Goal: Check status: Check status

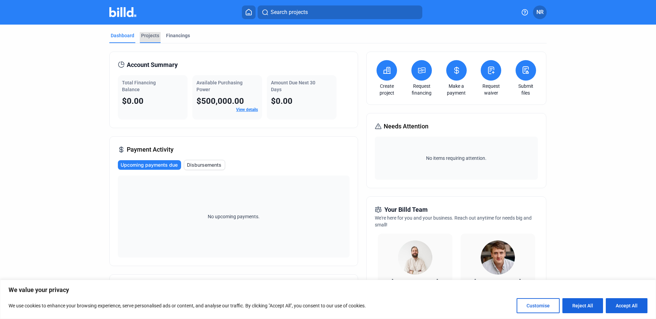
click at [146, 37] on div "Projects" at bounding box center [150, 35] width 18 height 7
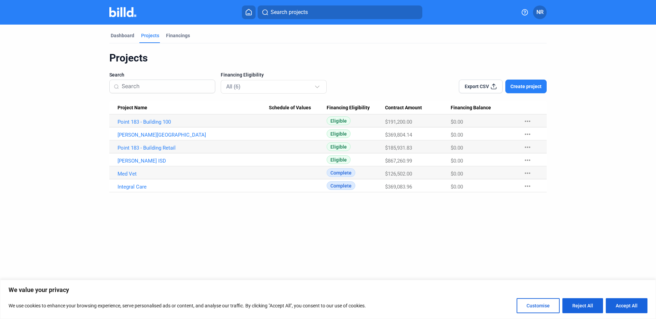
click at [345, 175] on span "Complete" at bounding box center [341, 172] width 29 height 9
click at [125, 174] on link "Med Vet" at bounding box center [192, 174] width 151 height 6
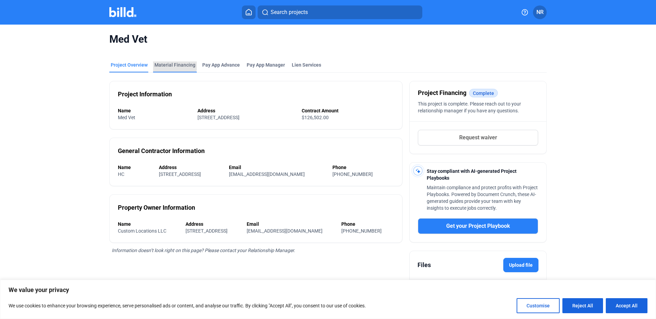
click at [171, 62] on div "Material Financing" at bounding box center [174, 64] width 41 height 7
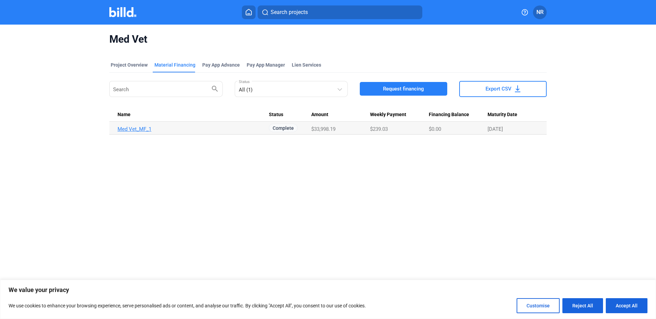
click at [139, 128] on link "Med Vet_MF_1" at bounding box center [192, 129] width 151 height 6
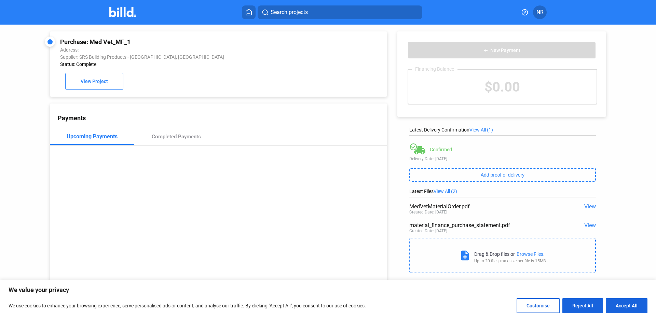
scroll to position [25, 0]
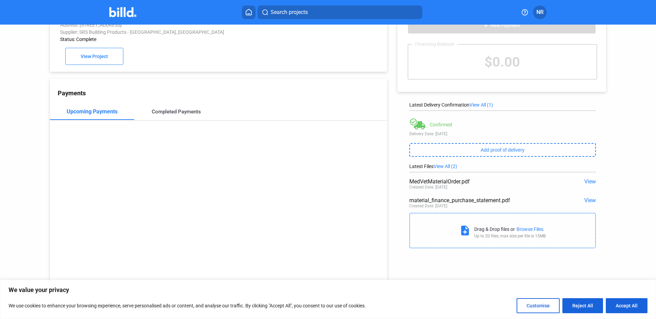
click at [180, 110] on div "Completed Payments" at bounding box center [176, 112] width 49 height 6
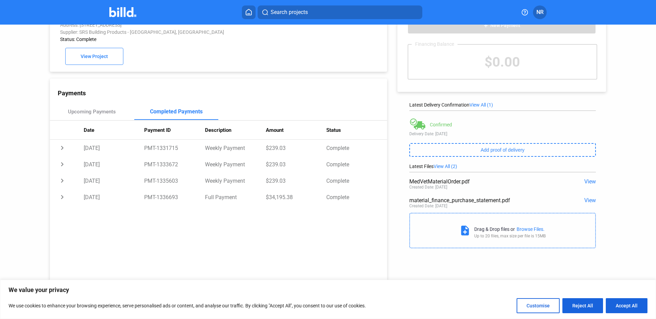
click at [590, 200] on span "View" at bounding box center [590, 200] width 12 height 6
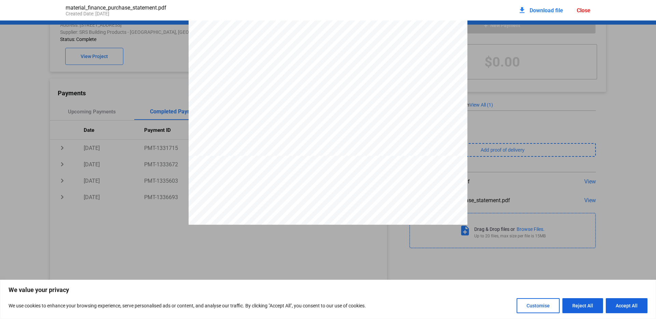
scroll to position [2358, 0]
click at [582, 11] on div "Close" at bounding box center [584, 10] width 14 height 6
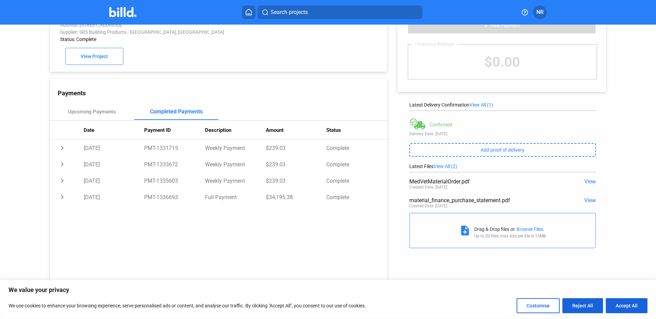
click at [584, 183] on span "View" at bounding box center [590, 181] width 12 height 6
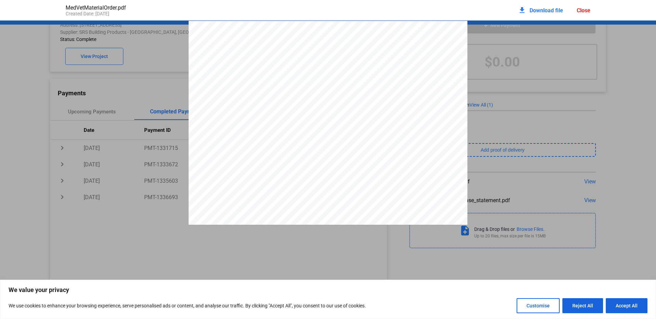
scroll to position [3, 0]
click at [582, 11] on div "Close" at bounding box center [584, 10] width 14 height 6
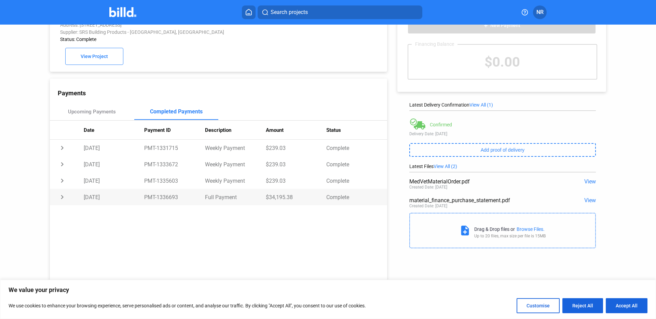
click at [61, 199] on td "chevron_right" at bounding box center [67, 197] width 34 height 16
click at [586, 201] on span "View" at bounding box center [590, 200] width 12 height 6
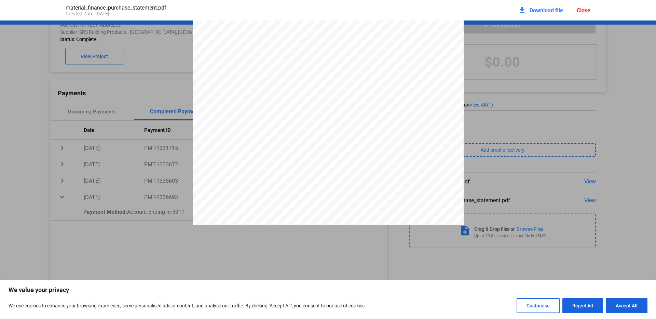
scroll to position [0, 0]
click at [586, 9] on div "Close" at bounding box center [584, 10] width 14 height 6
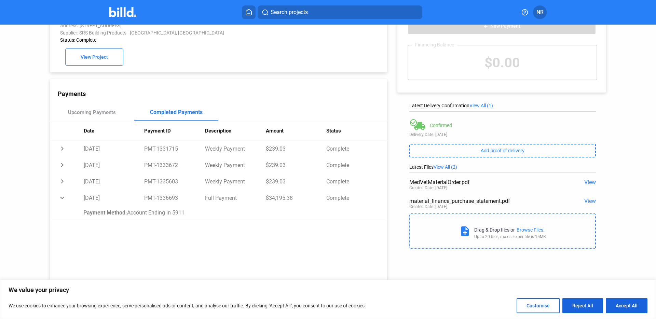
scroll to position [25, 0]
drag, startPoint x: 309, startPoint y: 199, endPoint x: 303, endPoint y: 199, distance: 6.5
click at [309, 199] on td "$34,195.38" at bounding box center [296, 197] width 61 height 16
click at [237, 198] on td "Full Payment" at bounding box center [235, 197] width 61 height 16
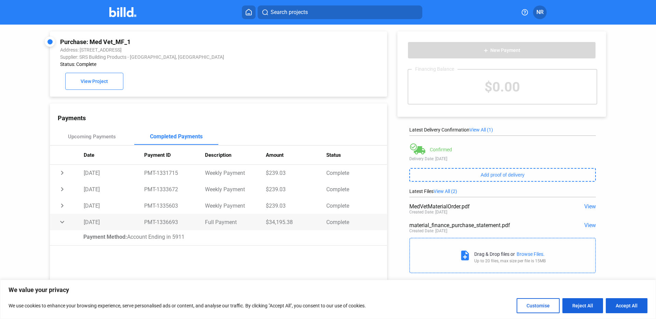
click at [169, 223] on td "PMT-1336693" at bounding box center [174, 222] width 61 height 16
click at [176, 222] on td "PMT-1336693" at bounding box center [174, 222] width 61 height 16
drag, startPoint x: 179, startPoint y: 222, endPoint x: 138, endPoint y: 221, distance: 40.7
click at [138, 221] on tr "chevron_right [DATE] PMT-1336693 Full Payment $34,195.38 Complete" at bounding box center [218, 222] width 337 height 16
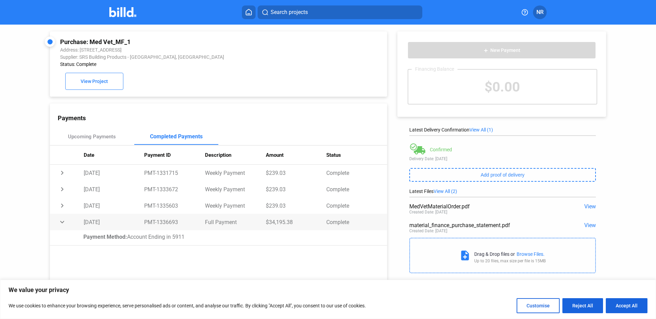
copy tr "PMT-1336693"
